Goal: Transaction & Acquisition: Purchase product/service

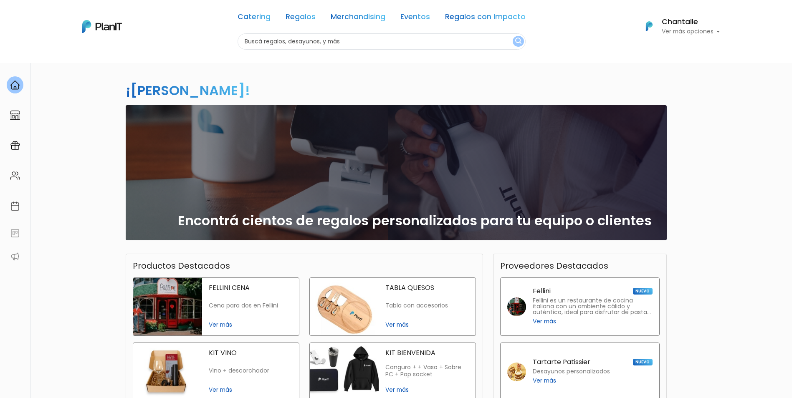
click at [339, 38] on input "text" at bounding box center [382, 41] width 288 height 16
type input "regalos fin de año"
click at [513, 36] on button "submit" at bounding box center [518, 41] width 11 height 11
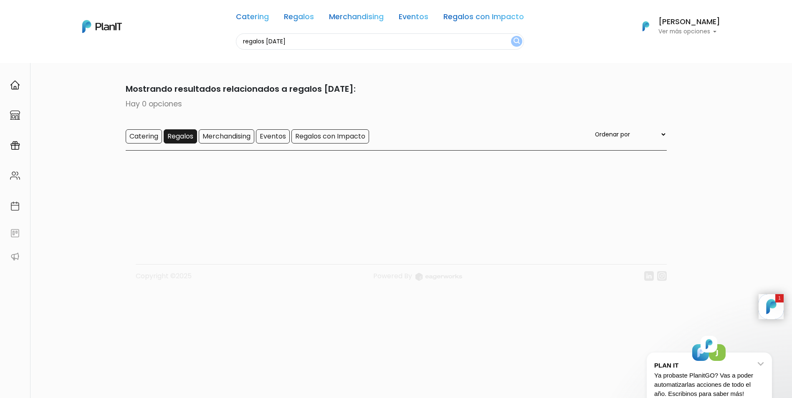
click at [172, 135] on input "Regalos" at bounding box center [180, 136] width 33 height 14
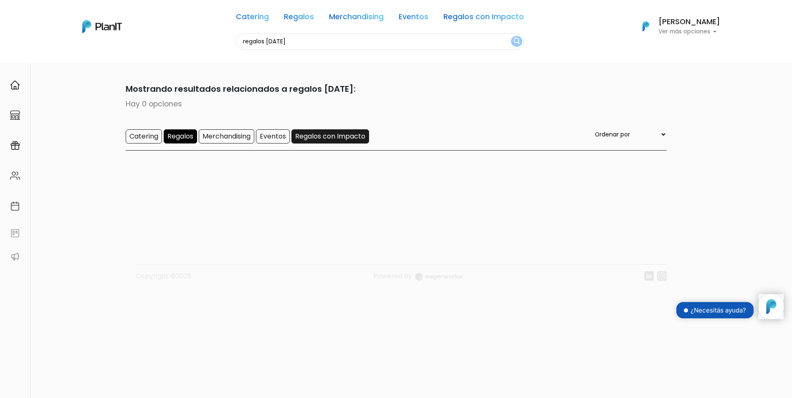
click at [350, 136] on input "Regalos con Impacto" at bounding box center [330, 136] width 78 height 14
drag, startPoint x: 272, startPoint y: 40, endPoint x: 177, endPoint y: 40, distance: 95.2
click at [185, 40] on div "Catering Regalos Merchandising Eventos Regalos con Impacto regalos fin de año C…" at bounding box center [396, 26] width 668 height 46
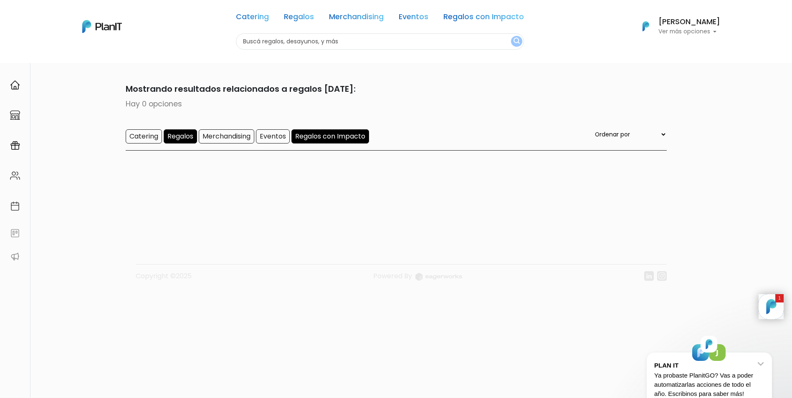
click at [511, 36] on button "submit" at bounding box center [516, 41] width 11 height 11
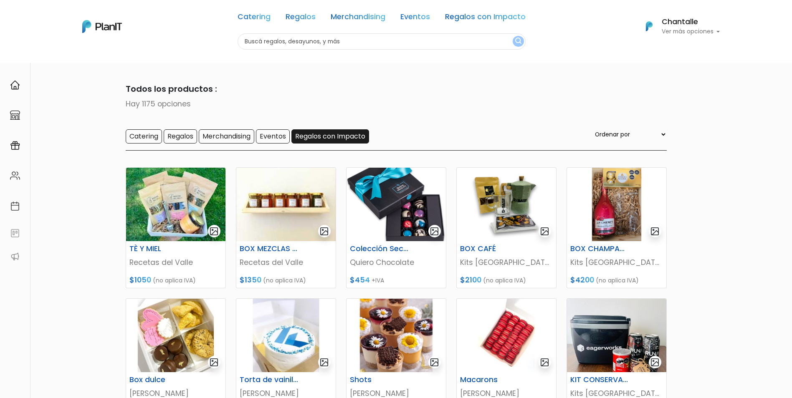
click at [337, 134] on input "Regalos con Impacto" at bounding box center [330, 136] width 78 height 14
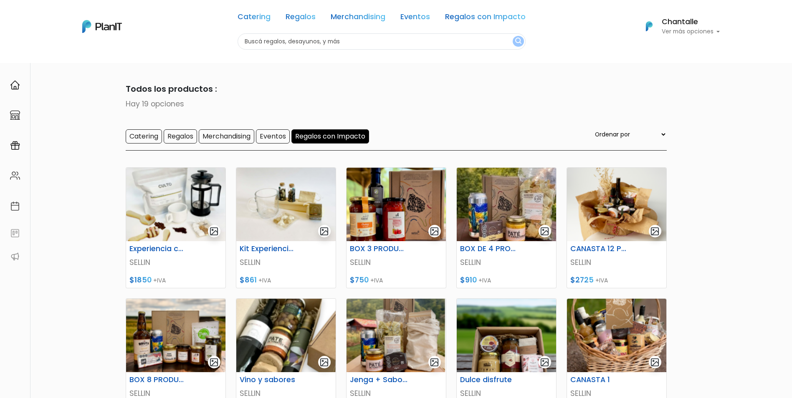
click at [642, 139] on select "Ordenar por Menor Precio Mayor Precio Reviews Últimos ingresos" at bounding box center [629, 134] width 73 height 9
select select "1"
click at [610, 130] on select "Ordenar por Menor Precio Mayor Precio Reviews Últimos ingresos" at bounding box center [629, 134] width 73 height 9
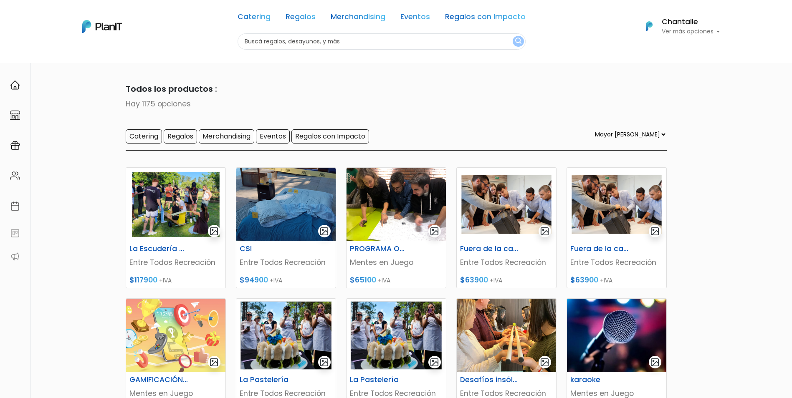
select select "1"
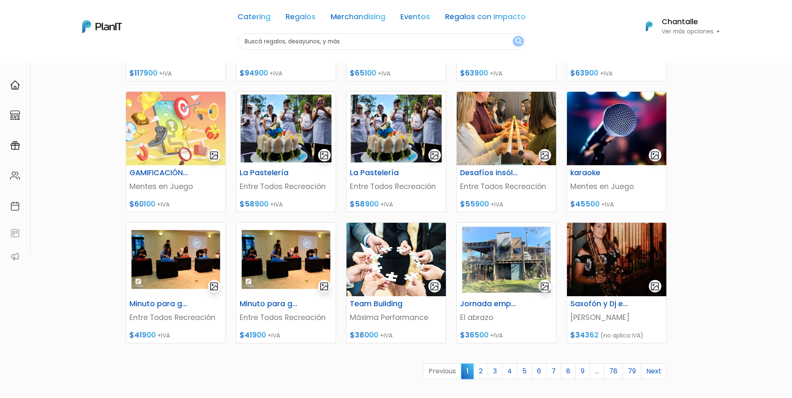
scroll to position [209, 0]
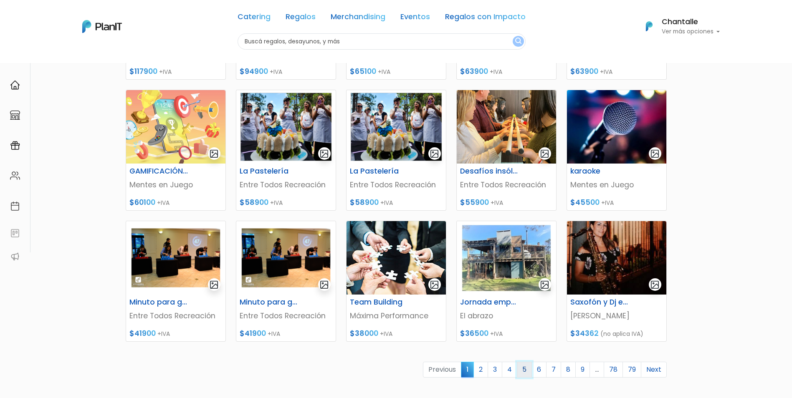
click at [524, 376] on link "5" at bounding box center [524, 370] width 15 height 16
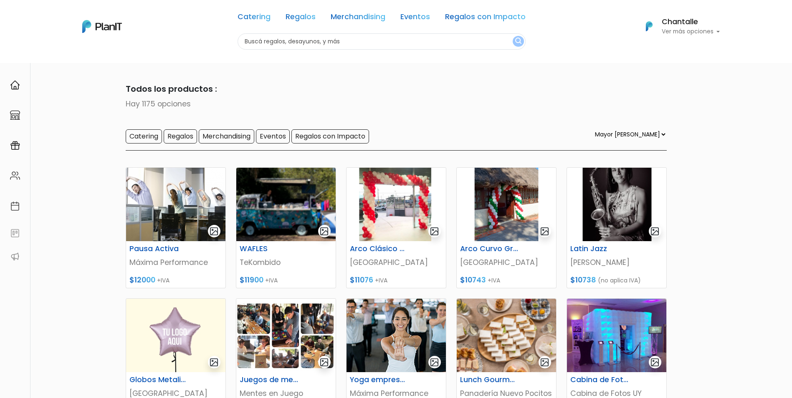
select select "1"
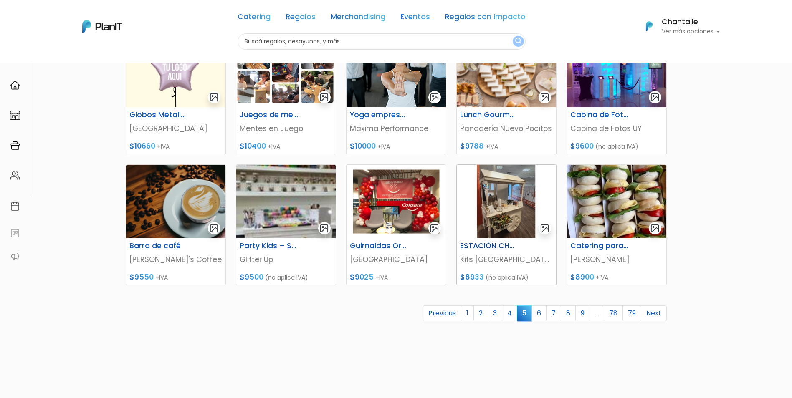
scroll to position [292, 0]
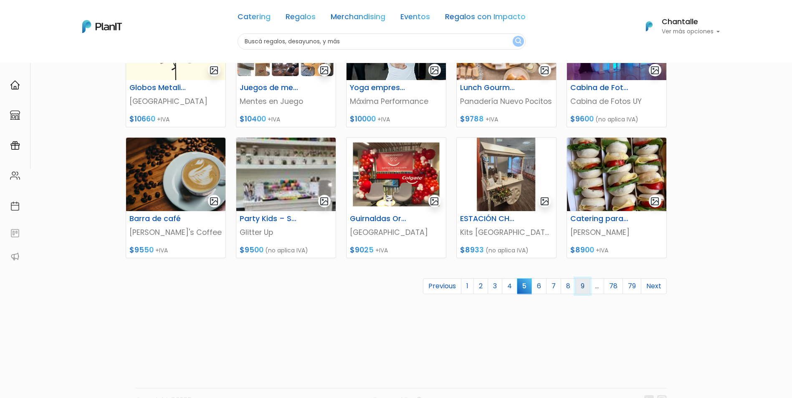
click at [580, 286] on link "9" at bounding box center [582, 286] width 15 height 16
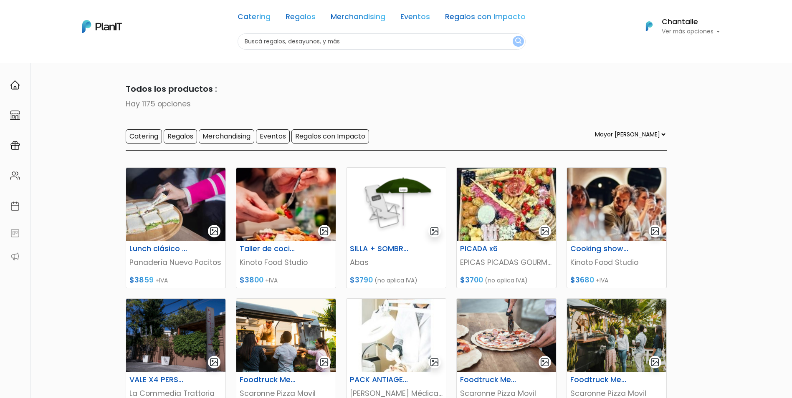
select select "1"
click at [193, 137] on input "Regalos" at bounding box center [180, 136] width 33 height 14
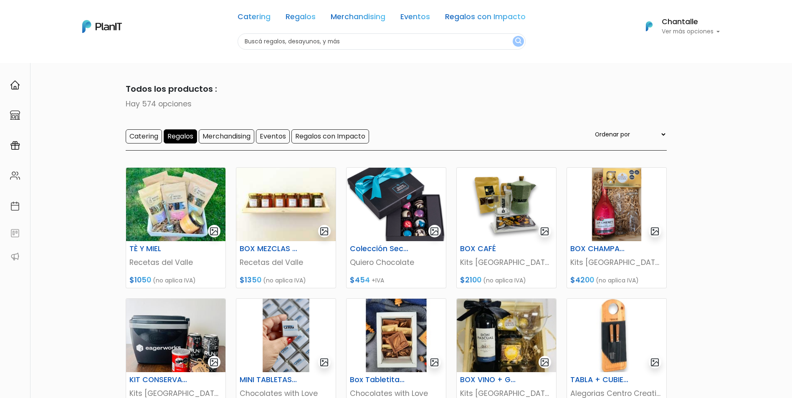
click at [621, 133] on select "Ordenar por Menor Precio Mayor Precio Reviews Últimos ingresos" at bounding box center [629, 134] width 73 height 9
select select "1"
click at [610, 130] on select "Ordenar por Menor Precio Mayor Precio Reviews Últimos ingresos" at bounding box center [629, 134] width 73 height 9
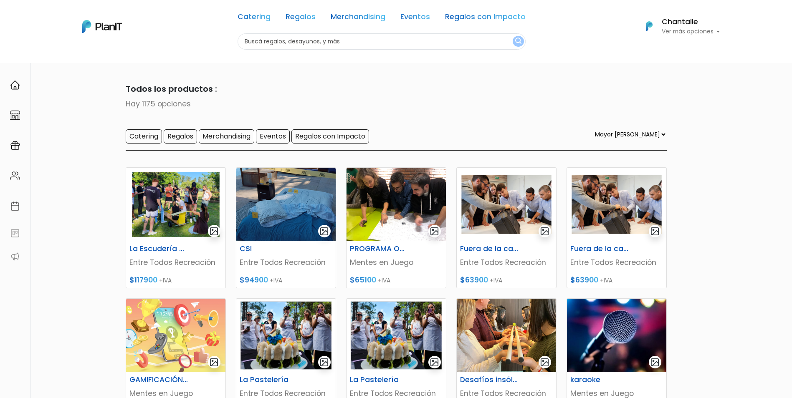
select select "1"
click at [637, 131] on select "Ordenar por Menor Precio Mayor Precio Reviews Últimos ingresos" at bounding box center [629, 134] width 73 height 9
select select
click at [610, 130] on select "Ordenar por Menor Precio Mayor Precio Reviews Últimos ingresos" at bounding box center [629, 134] width 73 height 9
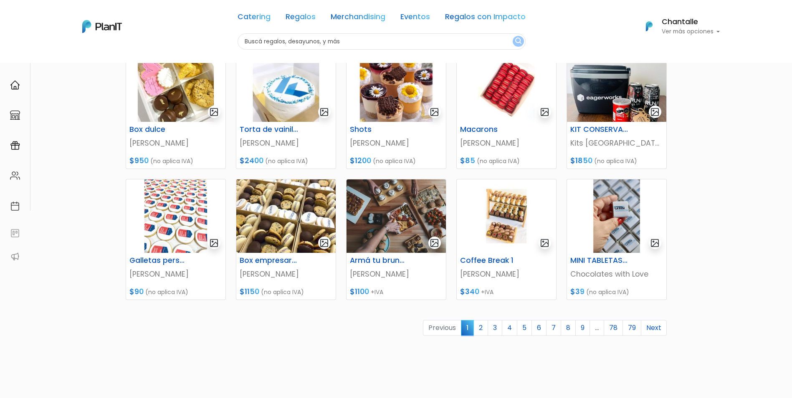
click at [613, 326] on link "78" at bounding box center [613, 328] width 19 height 16
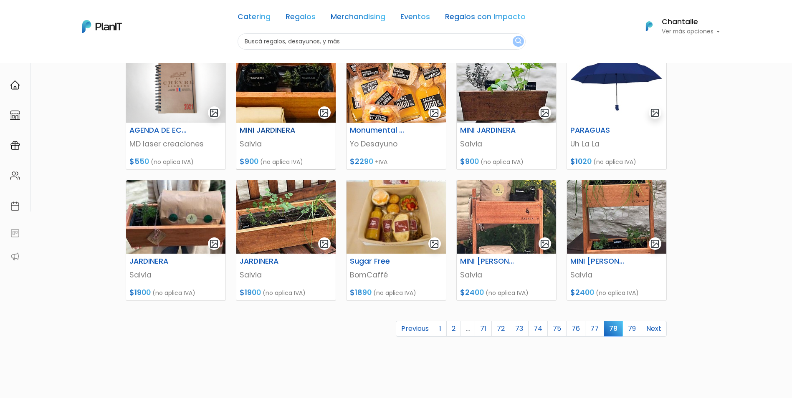
scroll to position [250, 0]
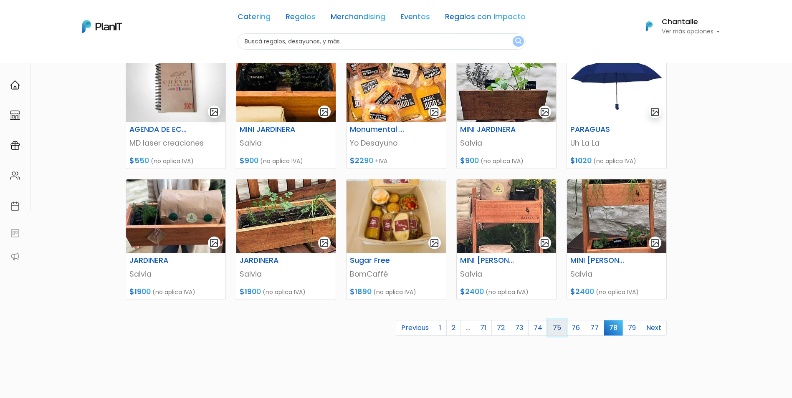
click at [561, 328] on link "75" at bounding box center [556, 328] width 19 height 16
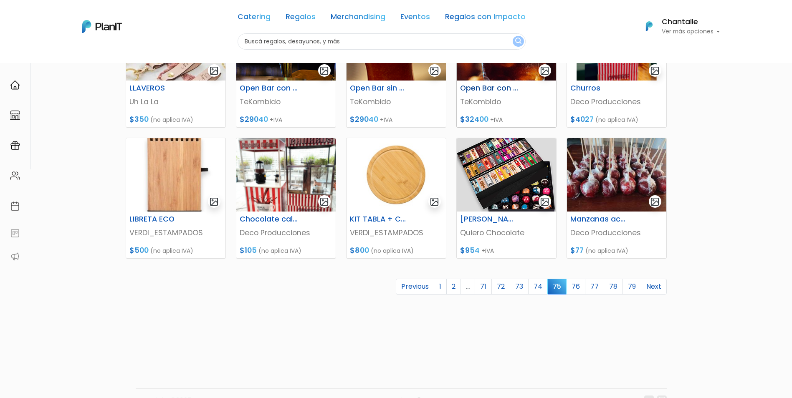
scroll to position [292, 0]
